Goal: Task Accomplishment & Management: Complete application form

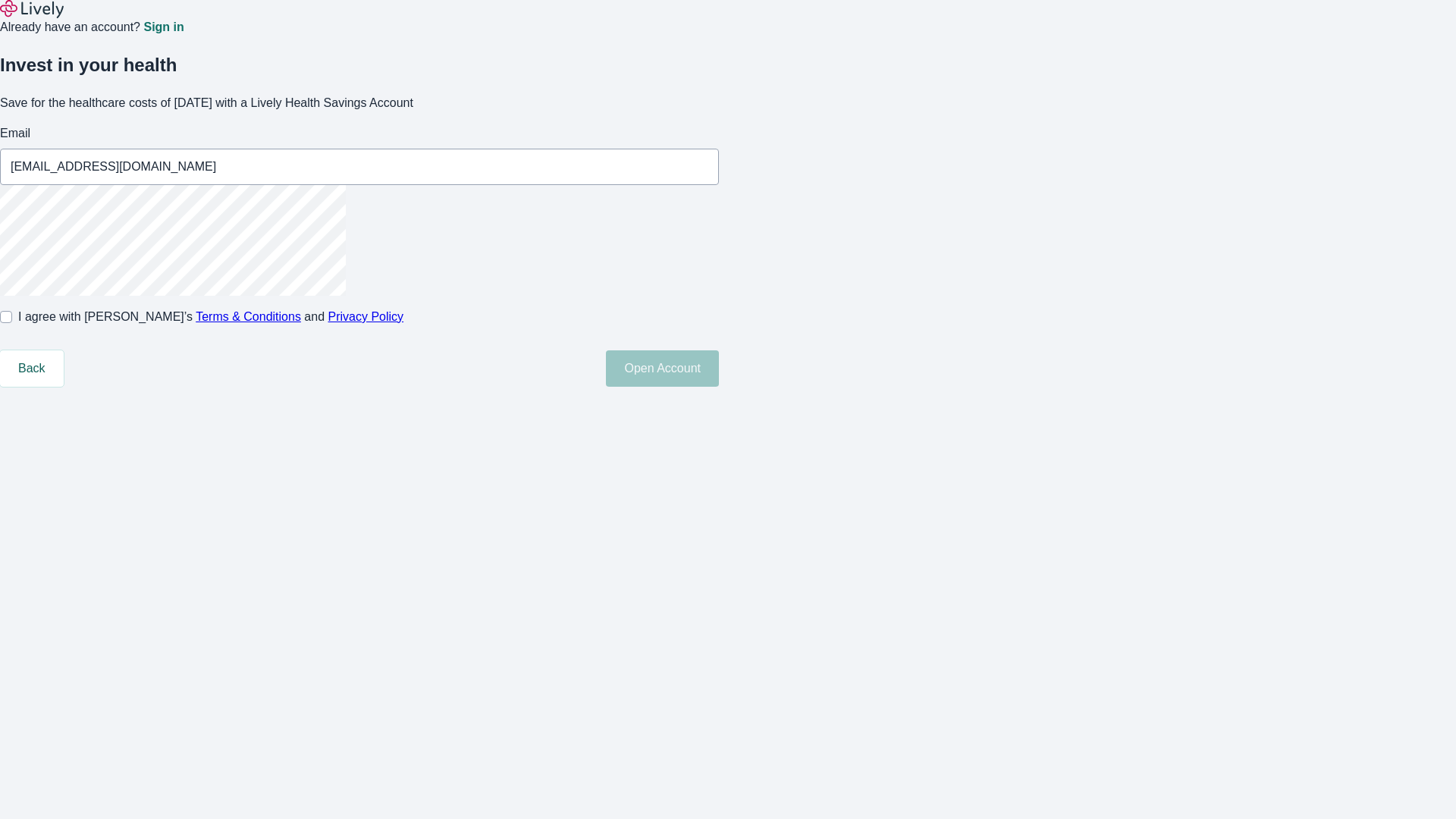
click at [12, 323] on input "I agree with Lively’s Terms & Conditions and Privacy Policy" at bounding box center [6, 317] width 12 height 12
checkbox input "true"
click at [719, 386] on button "Open Account" at bounding box center [663, 368] width 113 height 36
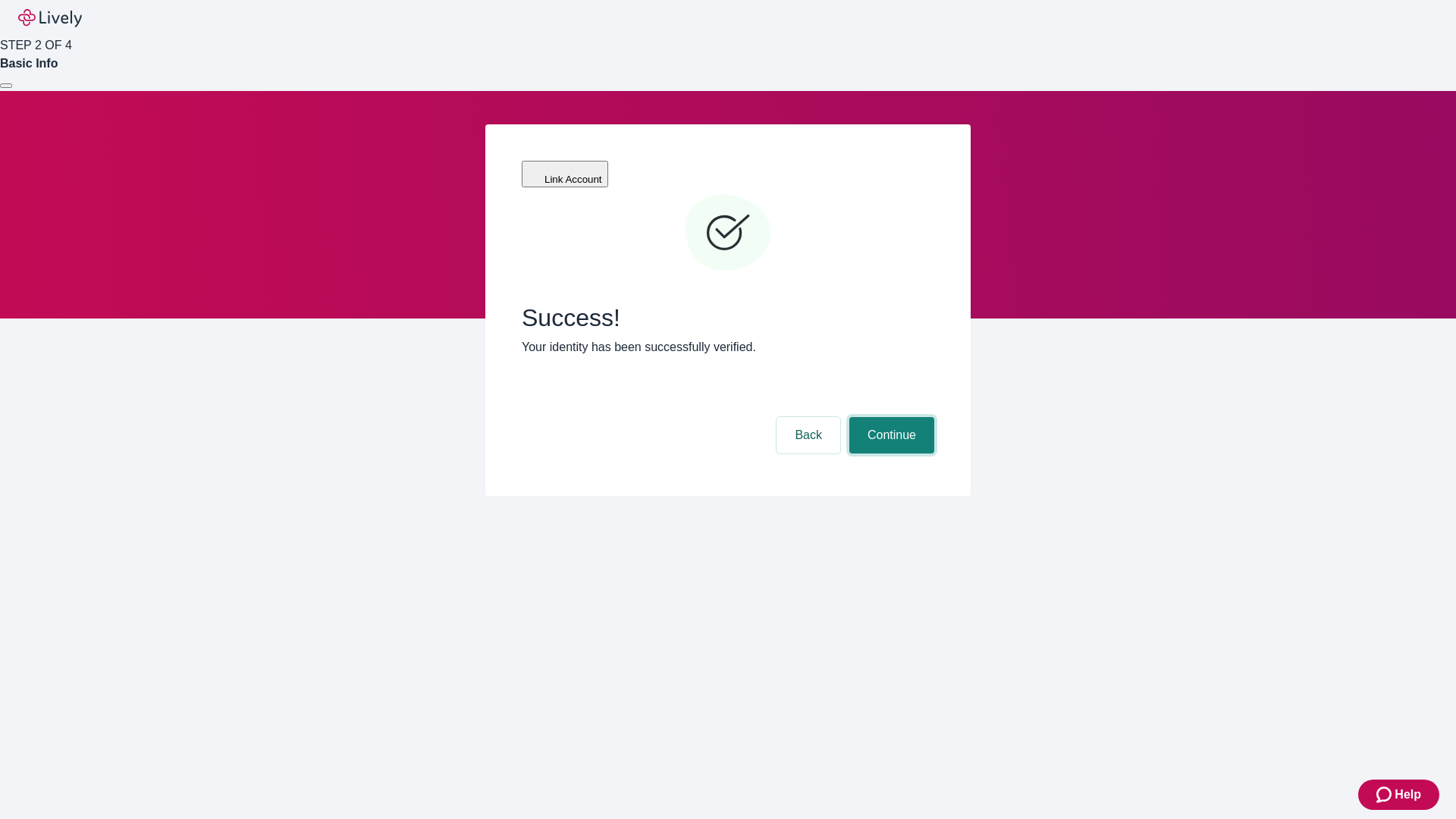
click at [889, 417] on button "Continue" at bounding box center [891, 435] width 85 height 36
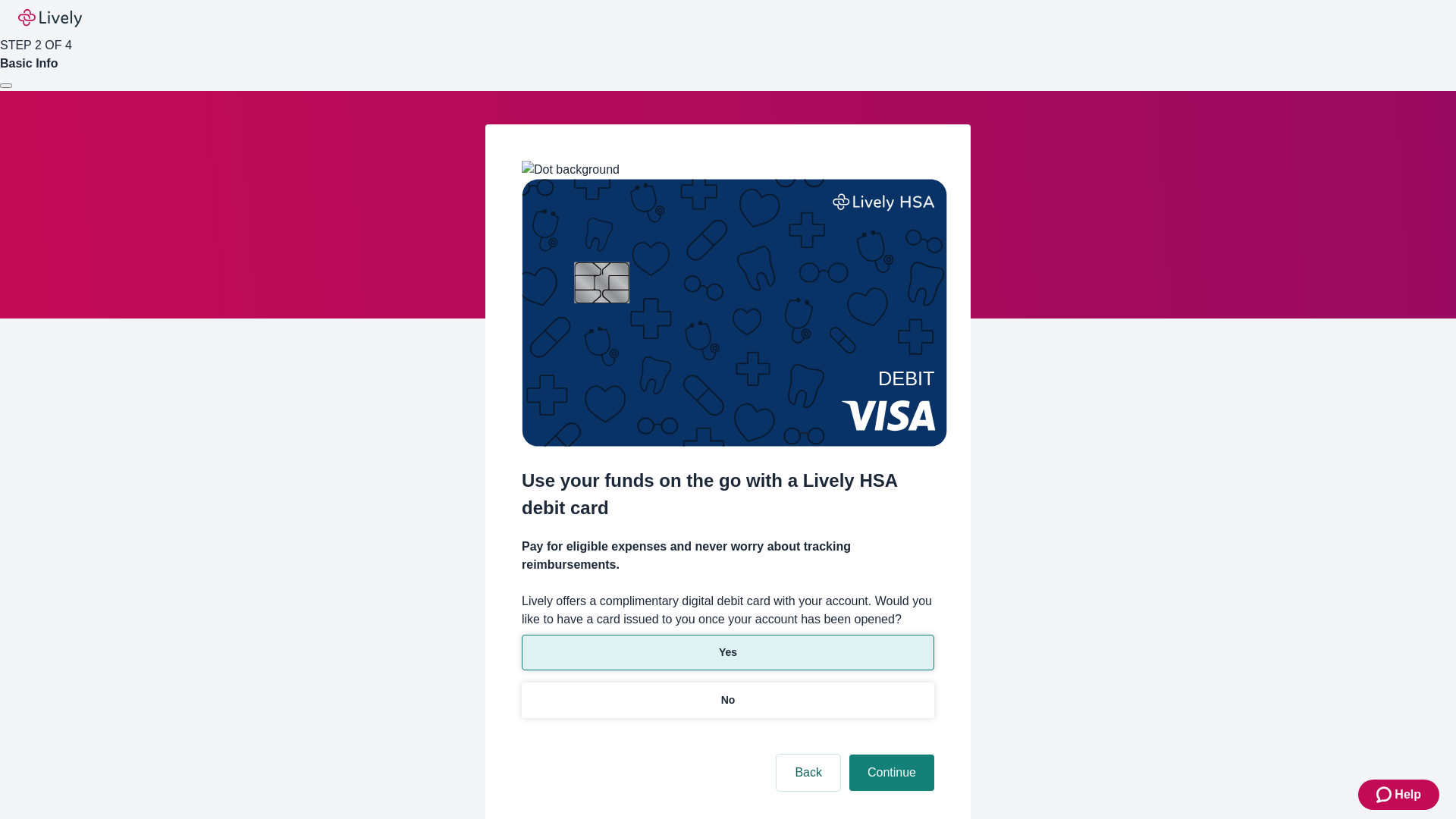
click at [727, 645] on p "Yes" at bounding box center [727, 652] width 18 height 16
click at [889, 755] on button "Continue" at bounding box center [891, 773] width 85 height 36
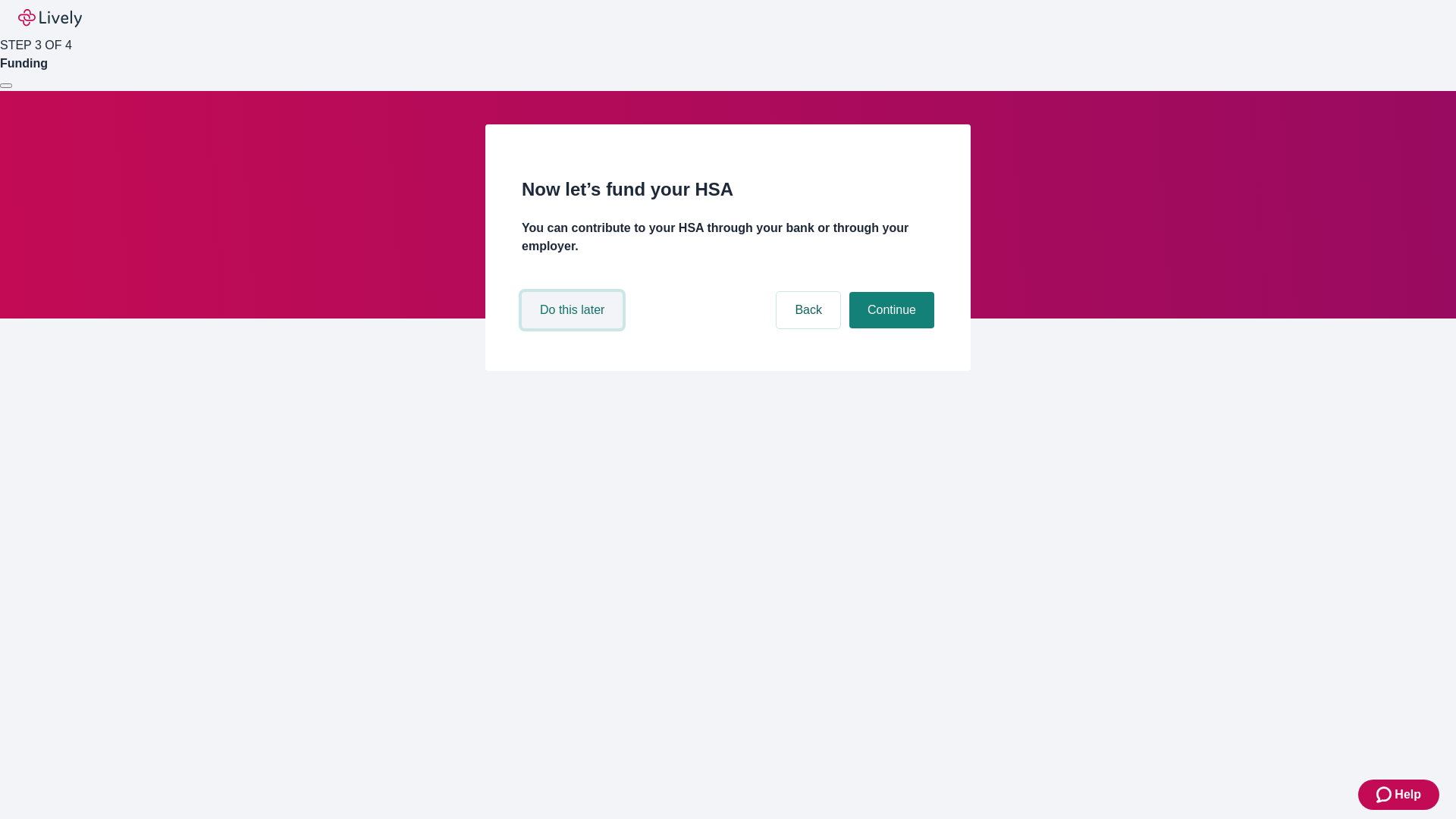
click at [574, 328] on button "Do this later" at bounding box center [572, 310] width 100 height 36
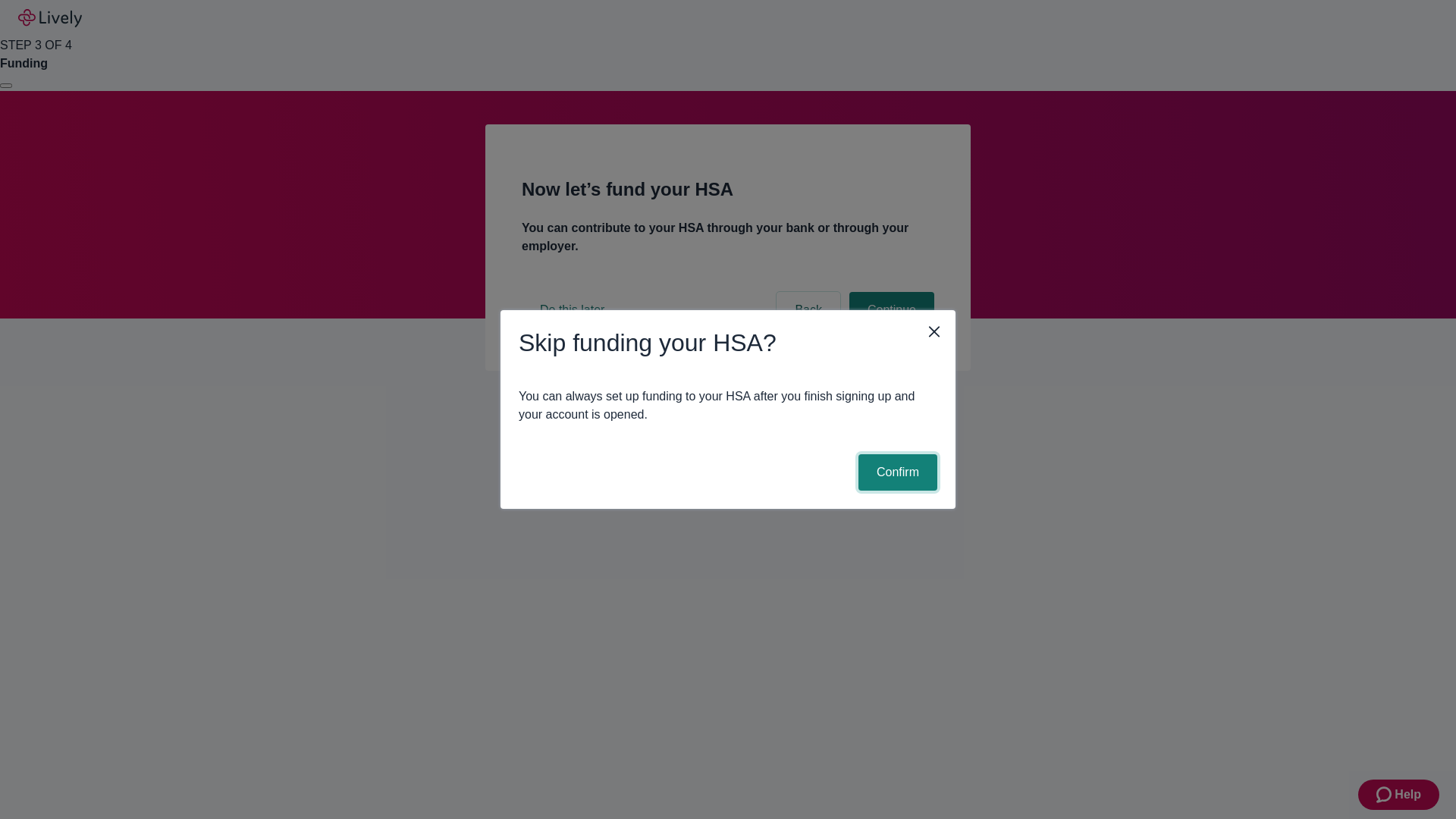
click at [895, 472] on button "Confirm" at bounding box center [898, 472] width 79 height 36
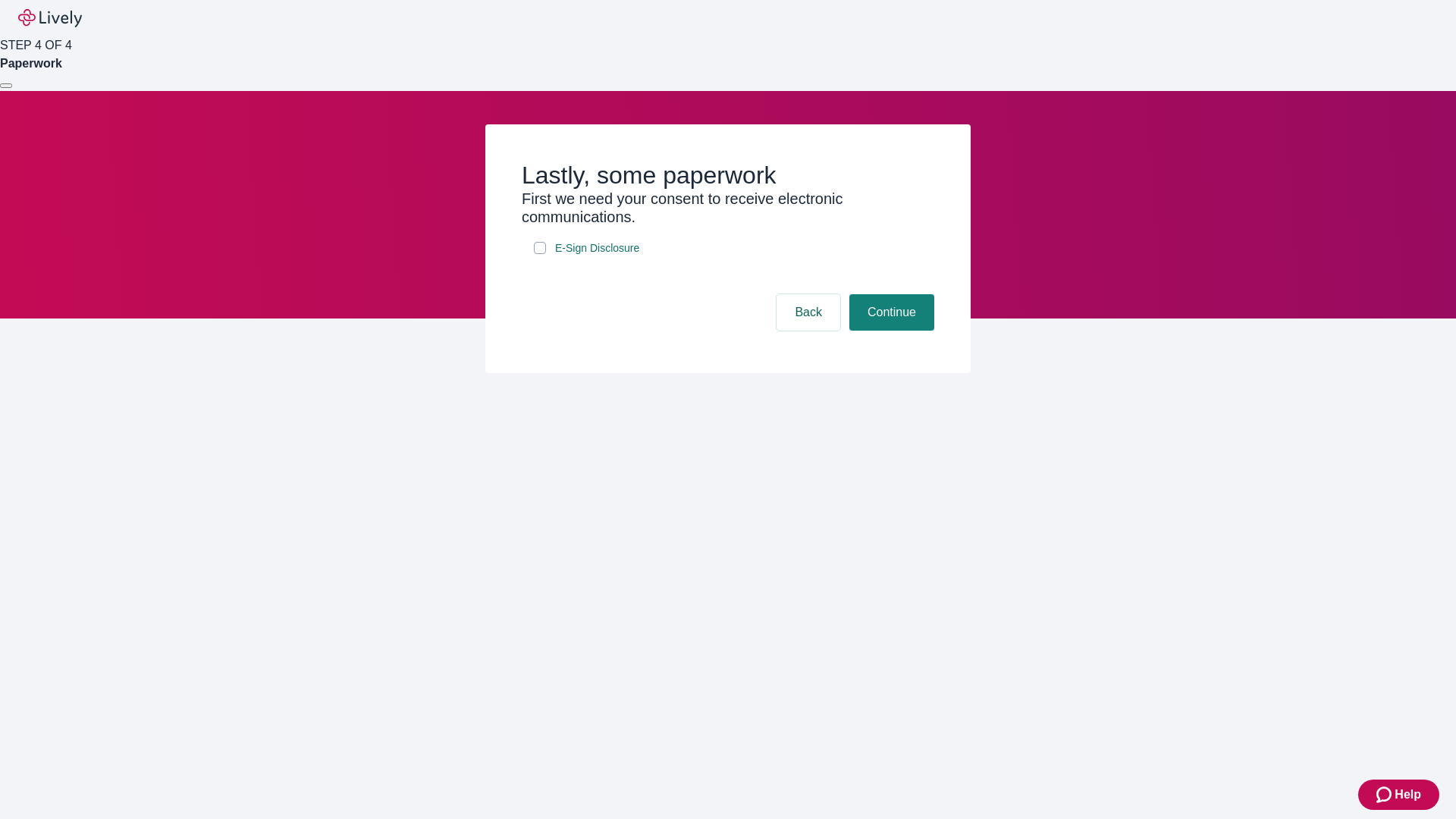
click at [540, 254] on input "E-Sign Disclosure" at bounding box center [540, 248] width 12 height 12
checkbox input "true"
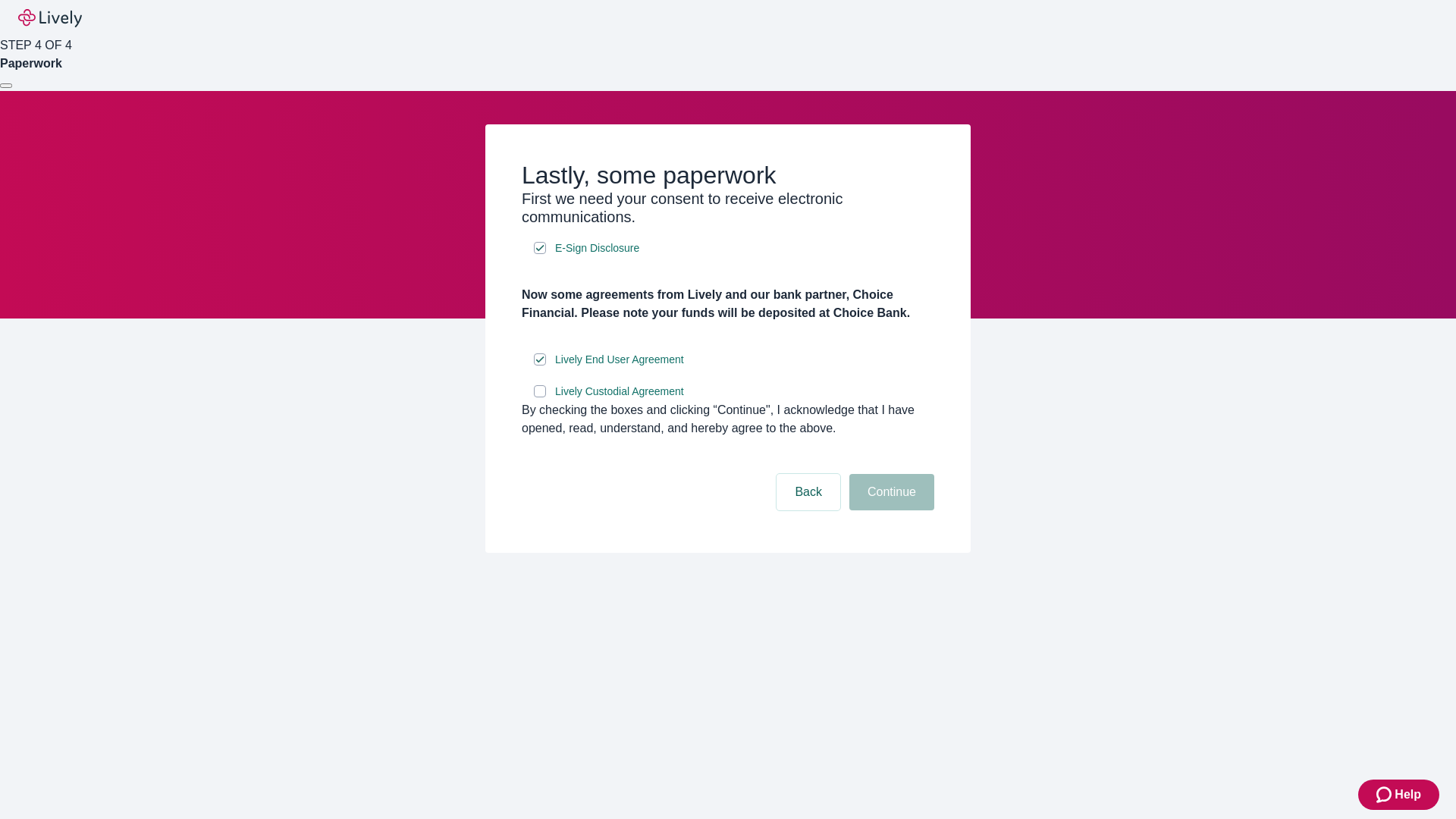
click at [540, 397] on input "Lively Custodial Agreement" at bounding box center [540, 391] width 12 height 12
checkbox input "true"
click at [889, 510] on button "Continue" at bounding box center [891, 492] width 85 height 36
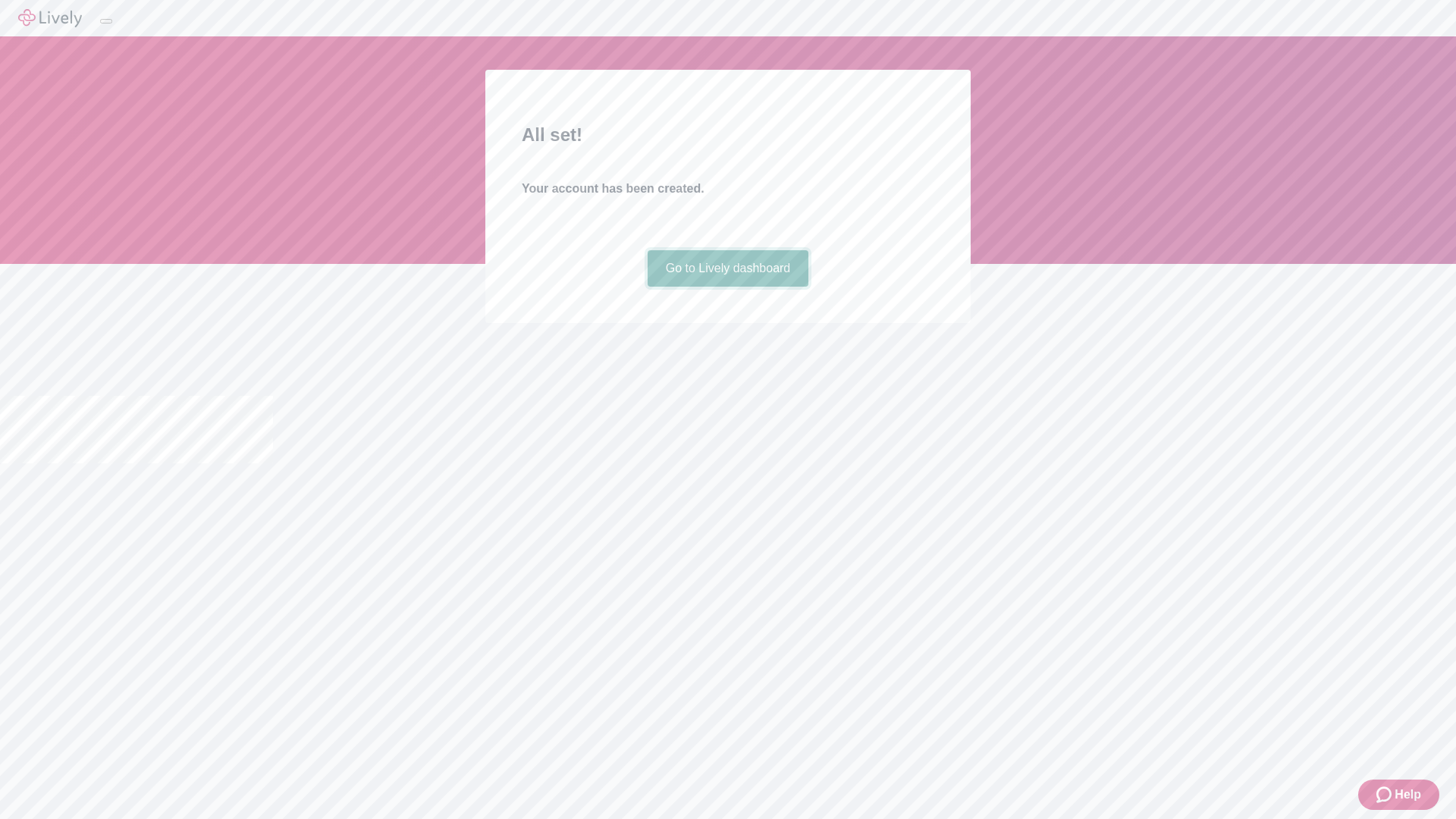
click at [727, 287] on link "Go to Lively dashboard" at bounding box center [728, 268] width 161 height 36
